Goal: Find specific page/section: Find specific page/section

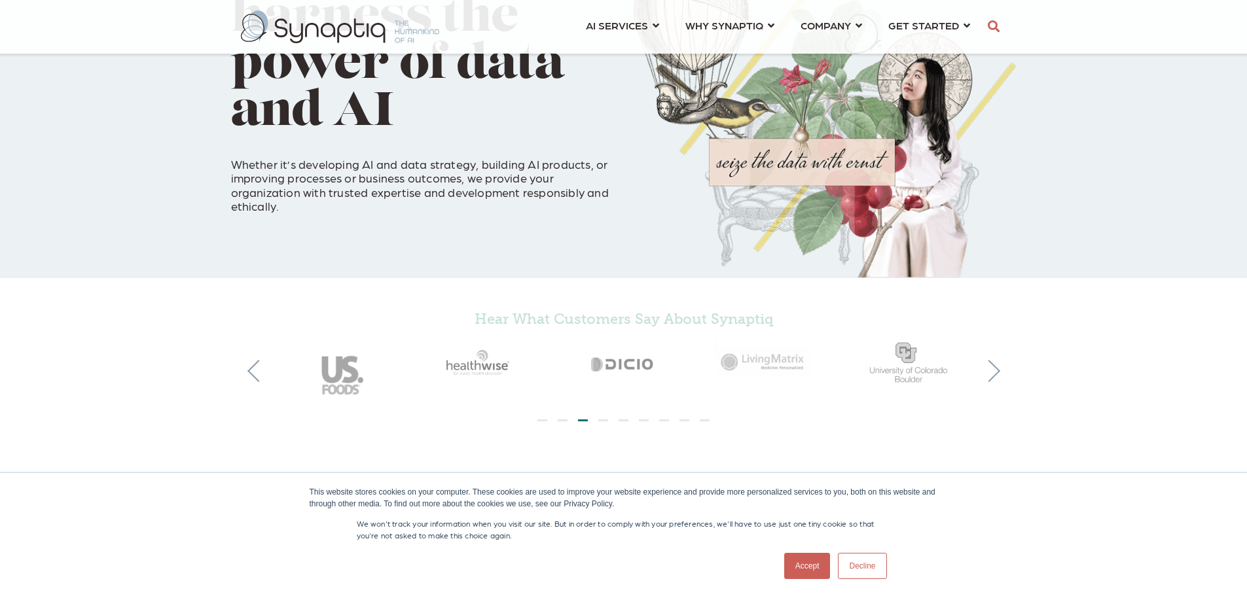
scroll to position [131, 0]
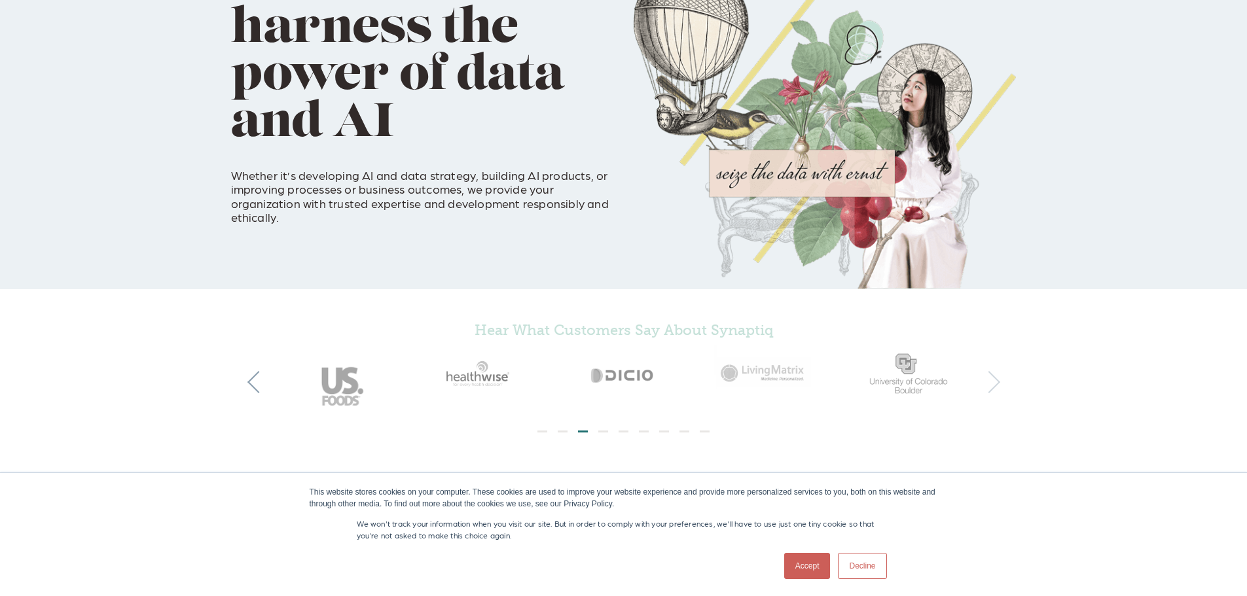
click at [988, 383] on button "Next" at bounding box center [989, 382] width 22 height 22
click at [987, 378] on button "Next" at bounding box center [989, 382] width 22 height 22
click at [989, 385] on button "Next" at bounding box center [989, 382] width 22 height 22
click at [985, 385] on button "Next" at bounding box center [989, 382] width 22 height 22
click at [989, 385] on button "Next" at bounding box center [989, 382] width 22 height 22
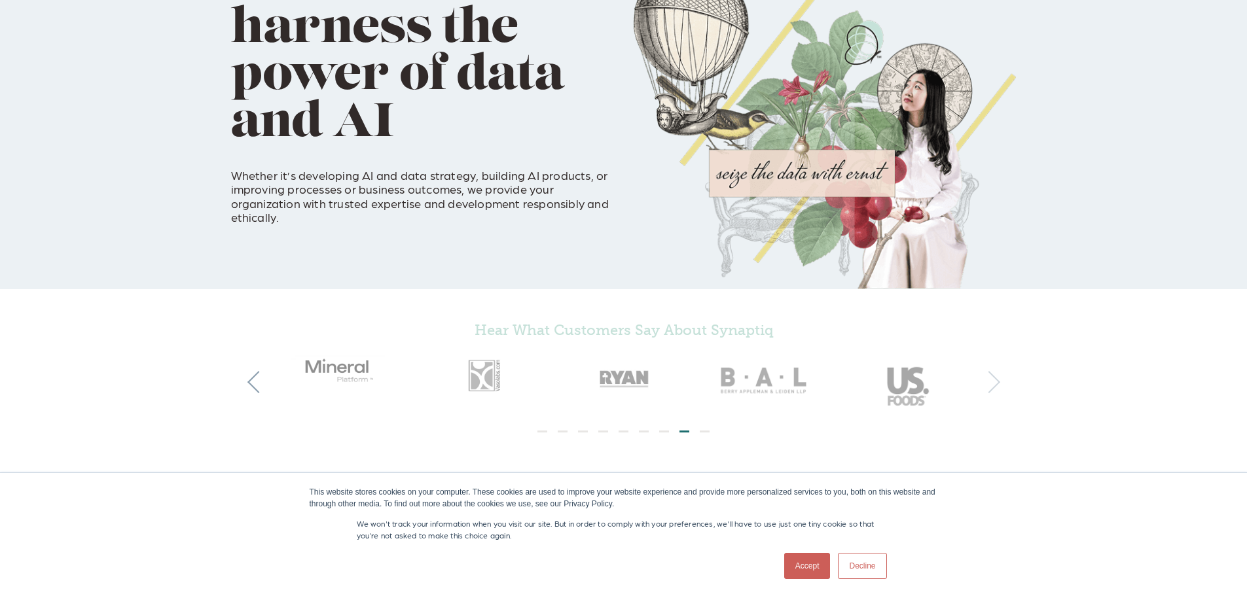
click at [989, 385] on button "Next" at bounding box center [989, 382] width 22 height 22
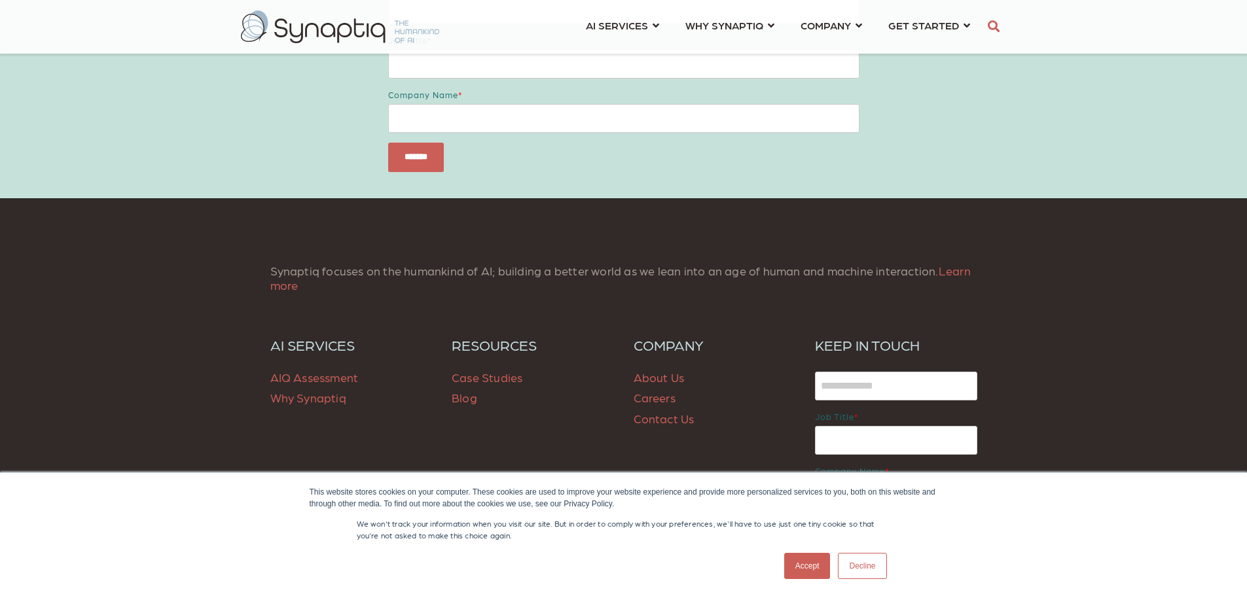
scroll to position [1701, 0]
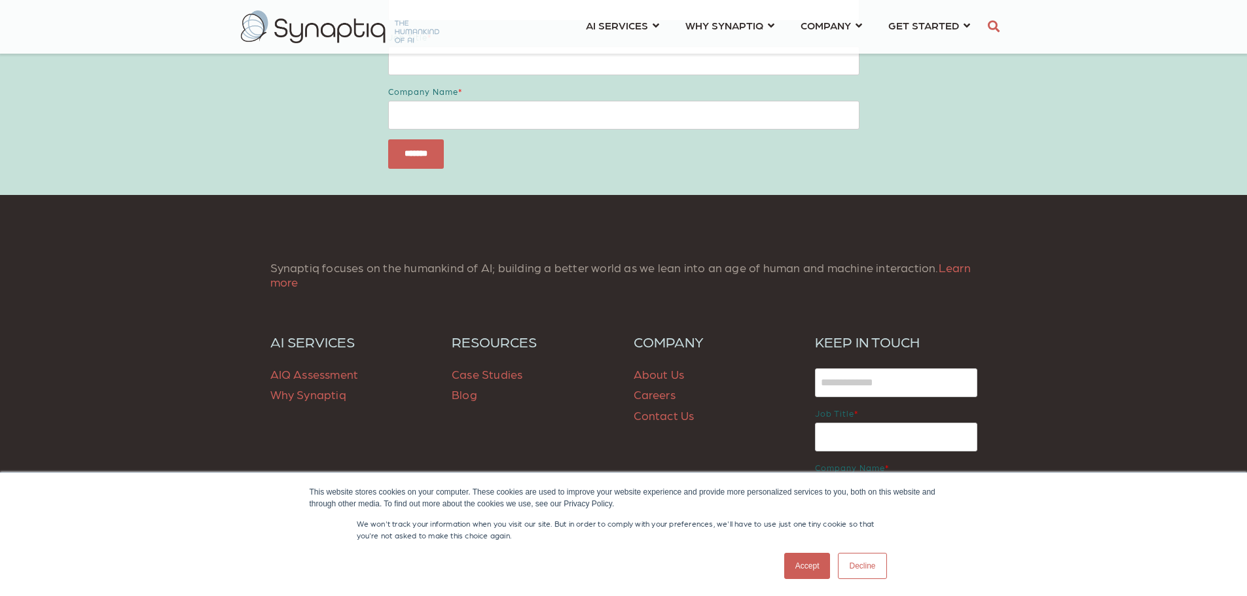
click at [655, 392] on link "Careers" at bounding box center [654, 394] width 42 height 14
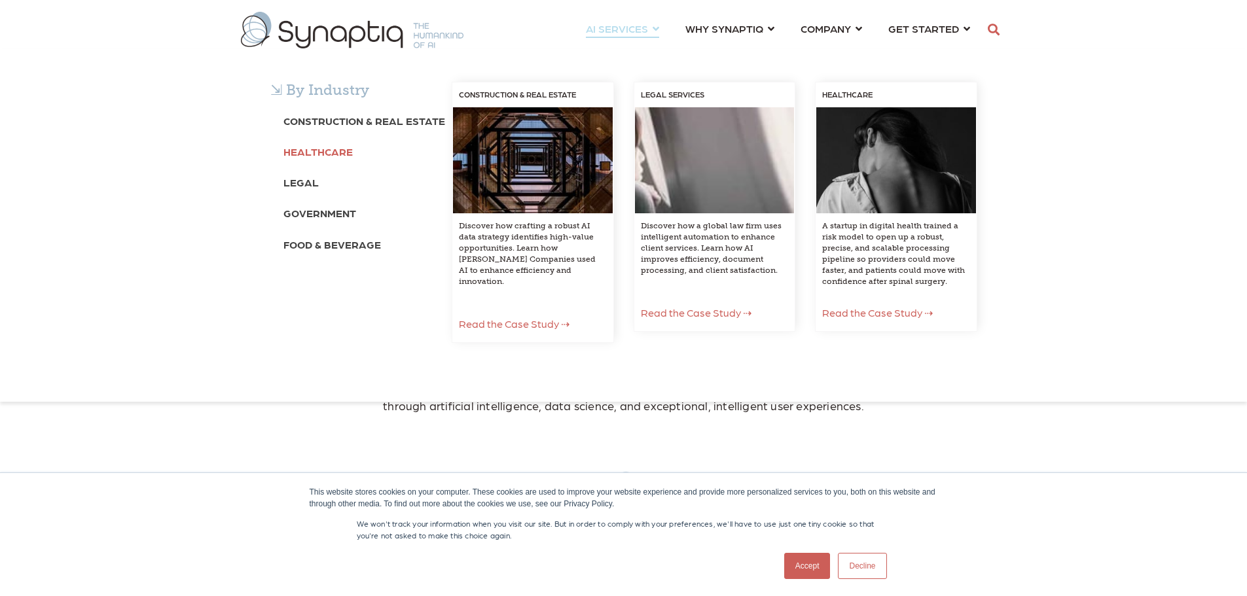
click at [320, 153] on b "Healthcare" at bounding box center [317, 151] width 69 height 12
